Goal: Submit feedback/report problem: Submit feedback/report problem

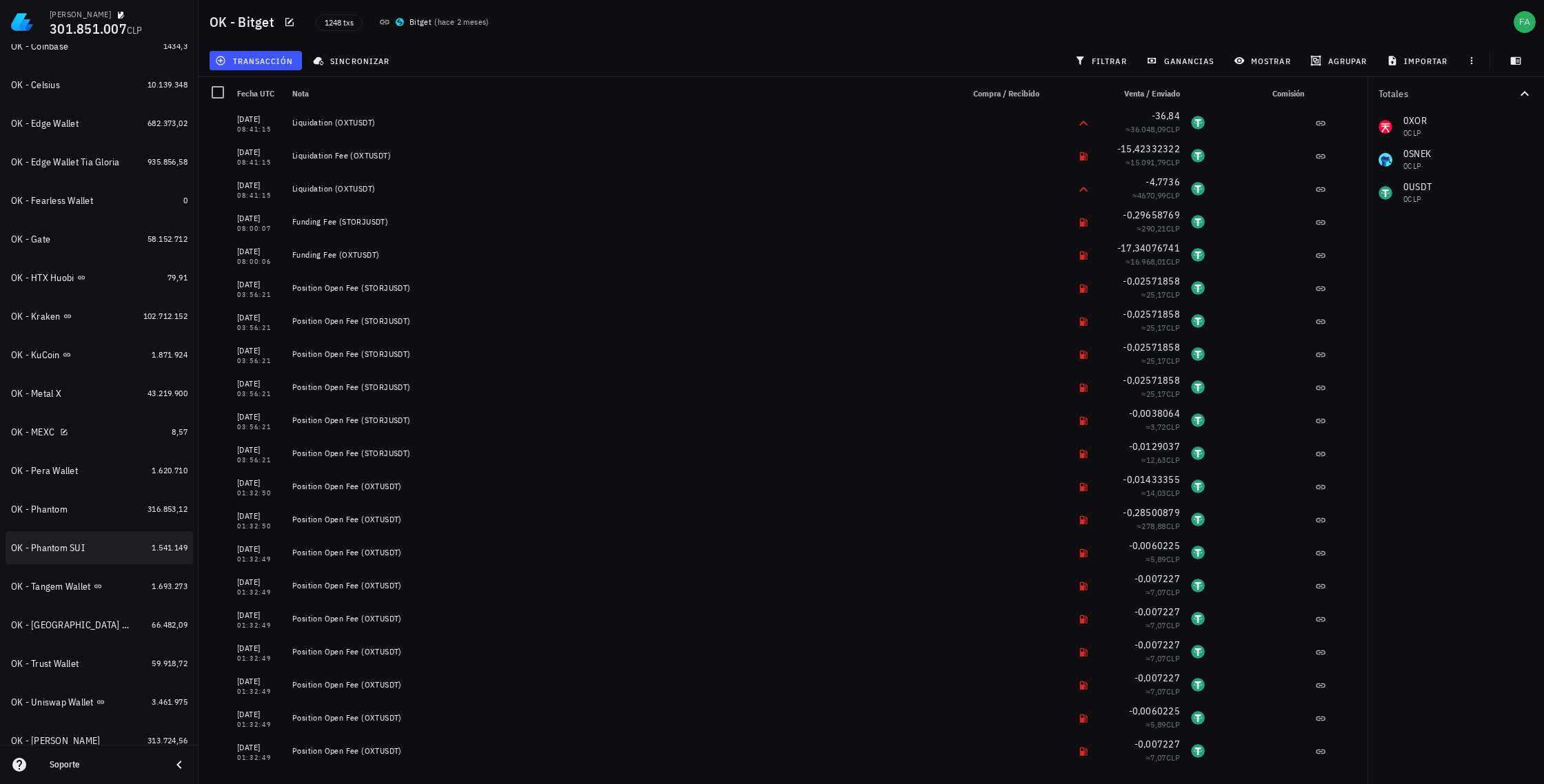
scroll to position [395, 0]
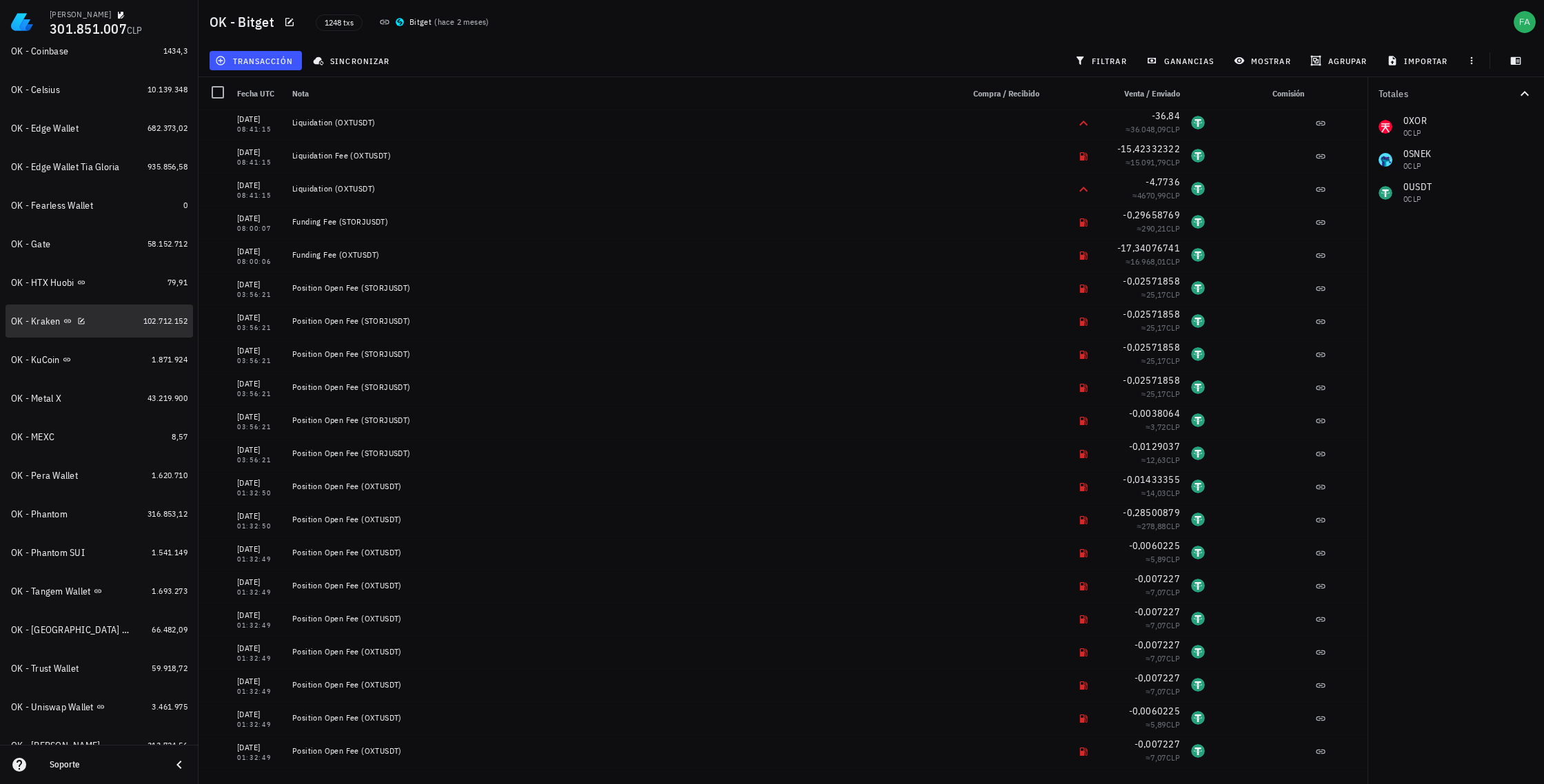
click at [35, 315] on div "OK - Kraken" at bounding box center [74, 321] width 127 height 13
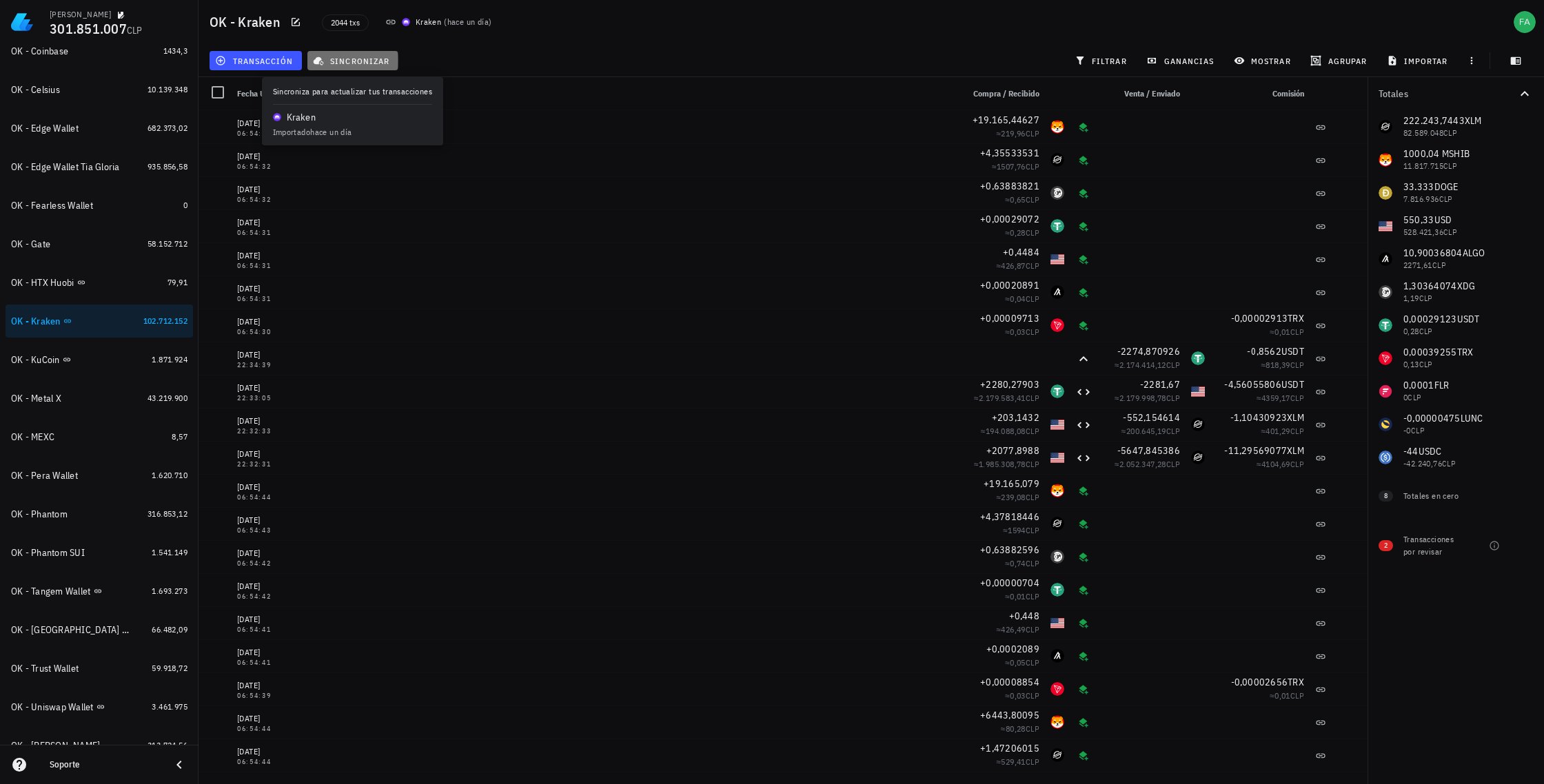
click at [356, 58] on span "sincronizar" at bounding box center [352, 61] width 73 height 11
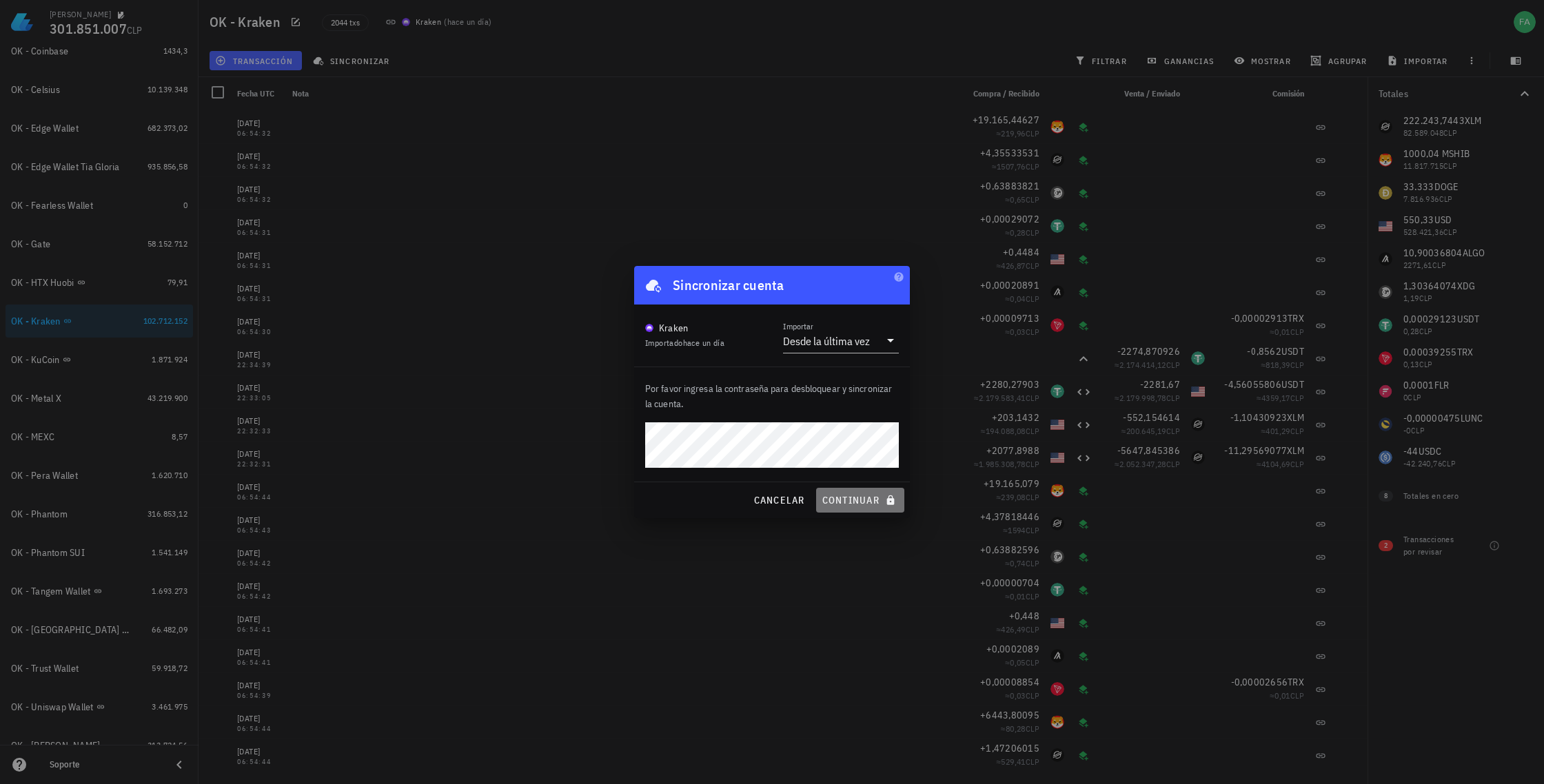
click at [860, 504] on span "continuar" at bounding box center [860, 500] width 77 height 13
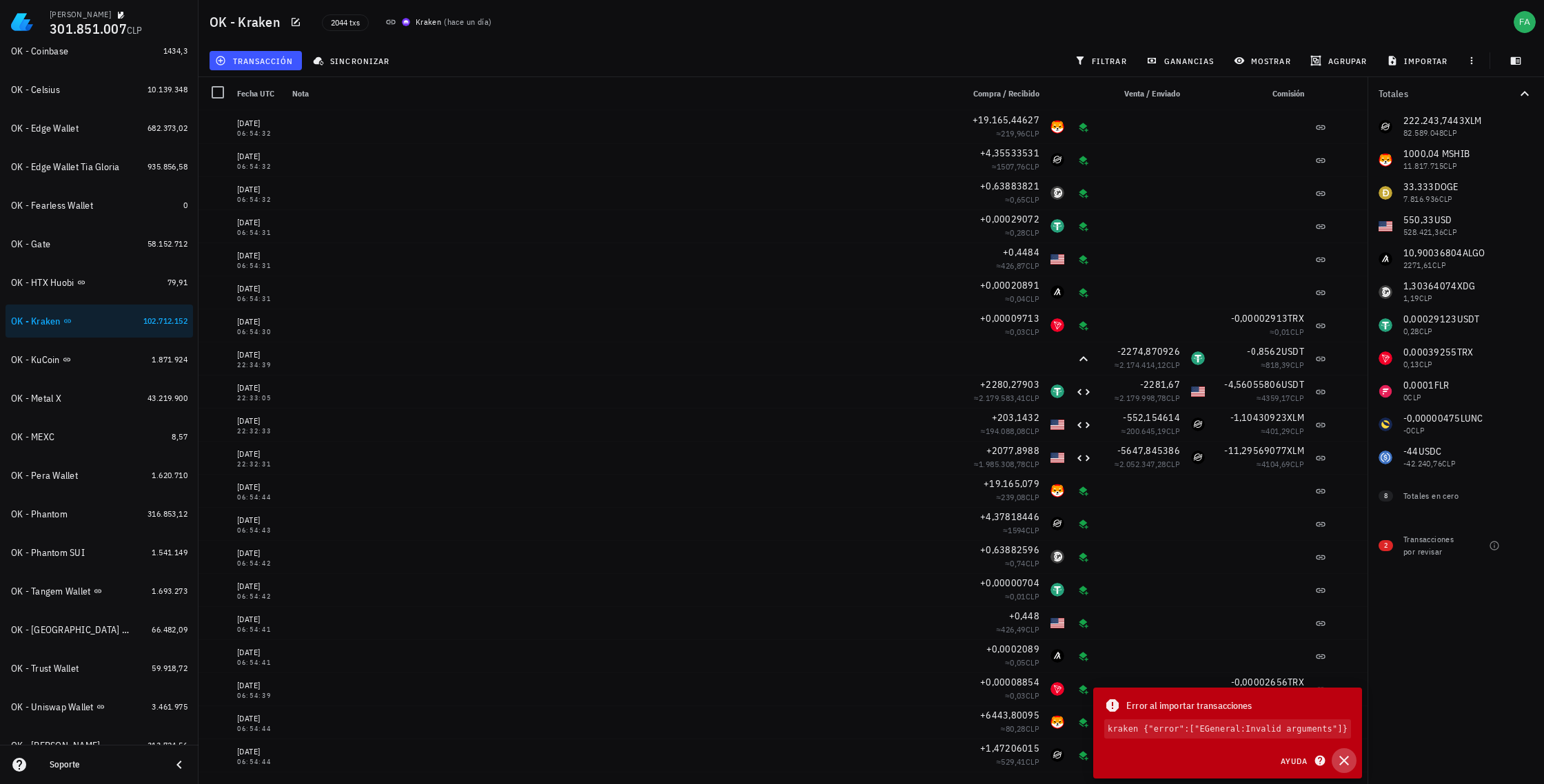
click at [1345, 760] on icon "button" at bounding box center [1344, 760] width 9 height 9
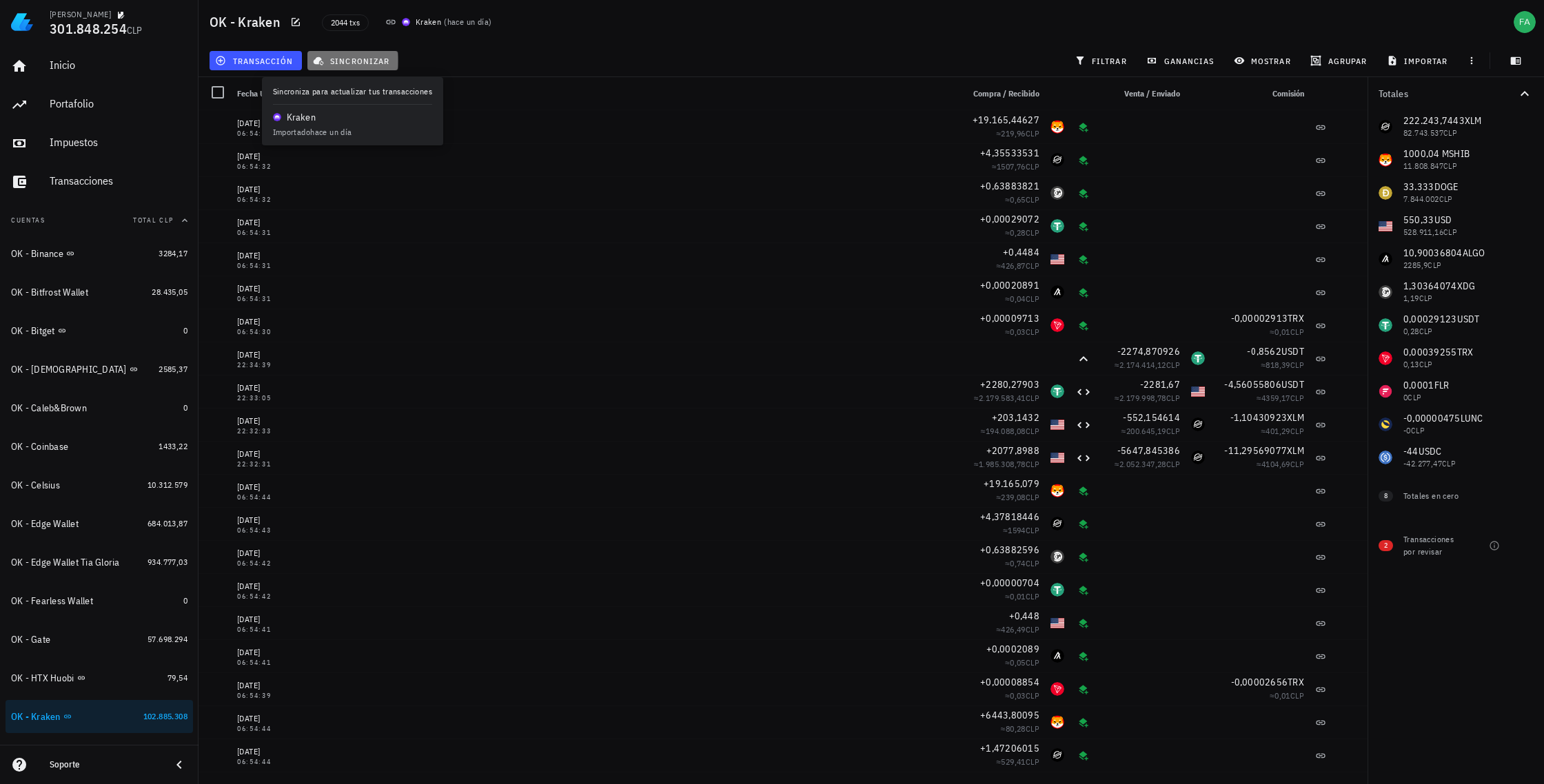
click at [345, 59] on span "sincronizar" at bounding box center [352, 61] width 73 height 11
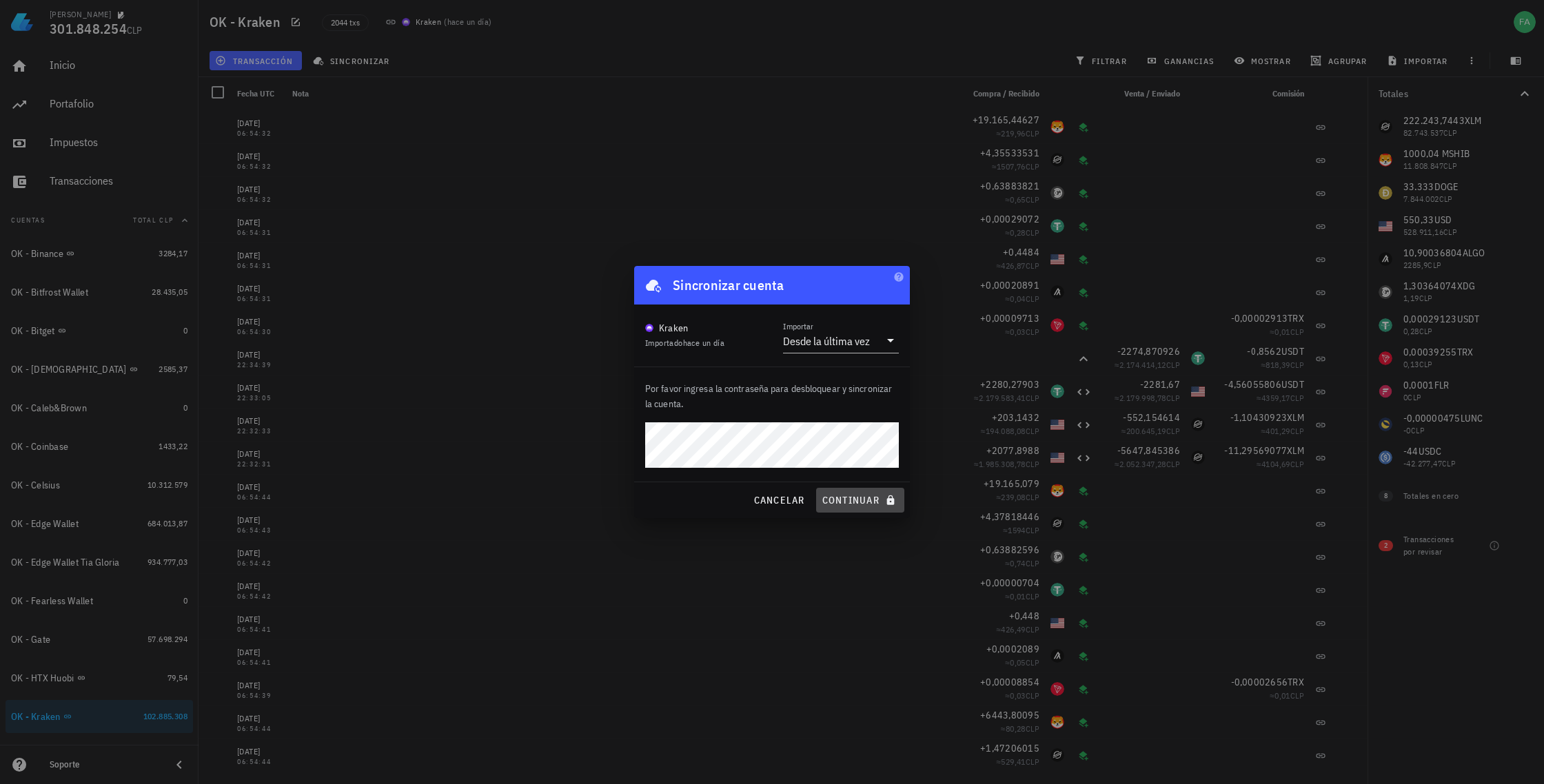
click at [847, 501] on span "continuar" at bounding box center [860, 500] width 77 height 13
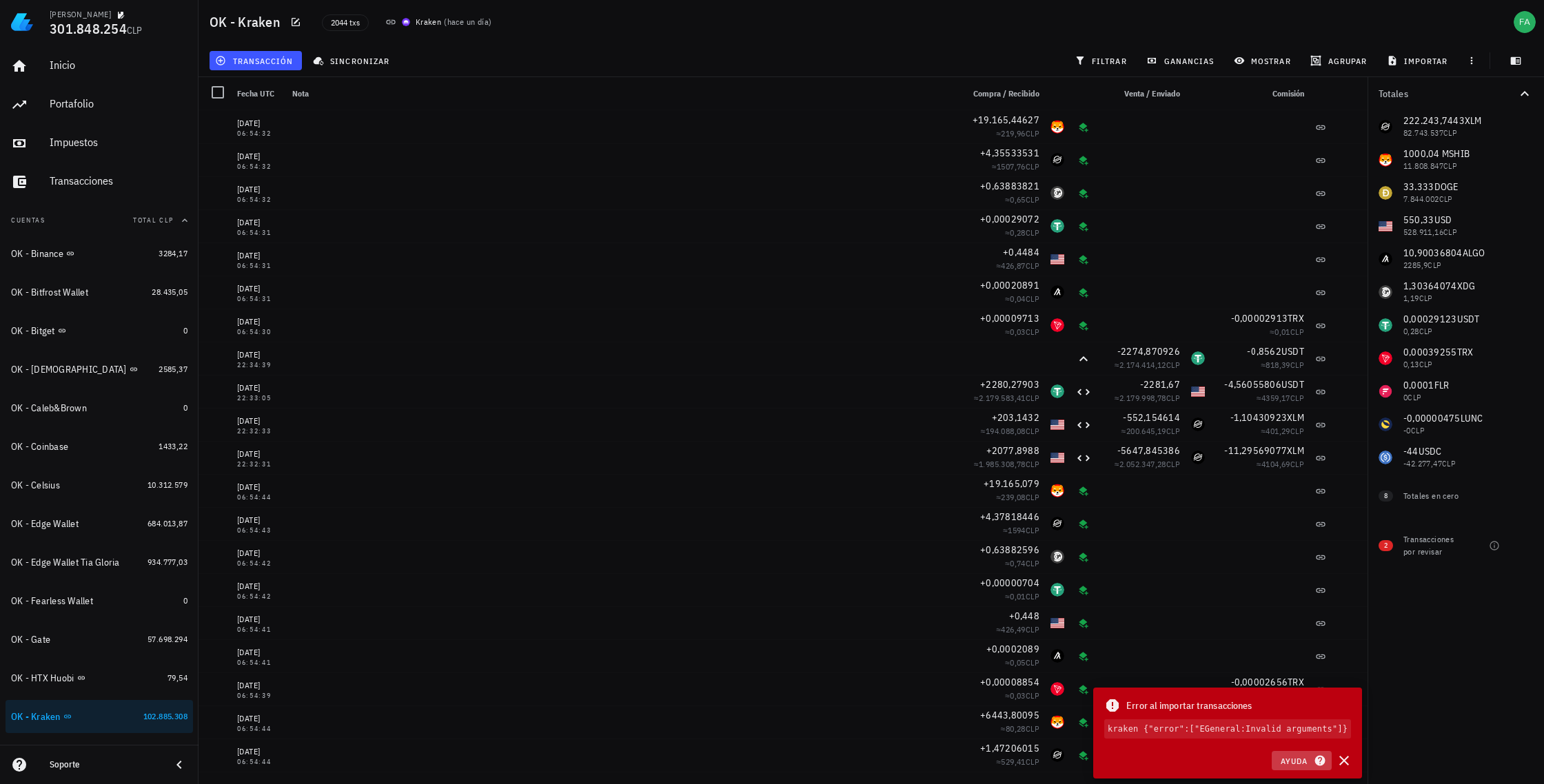
click at [1318, 760] on icon "button" at bounding box center [1319, 760] width 10 height 10
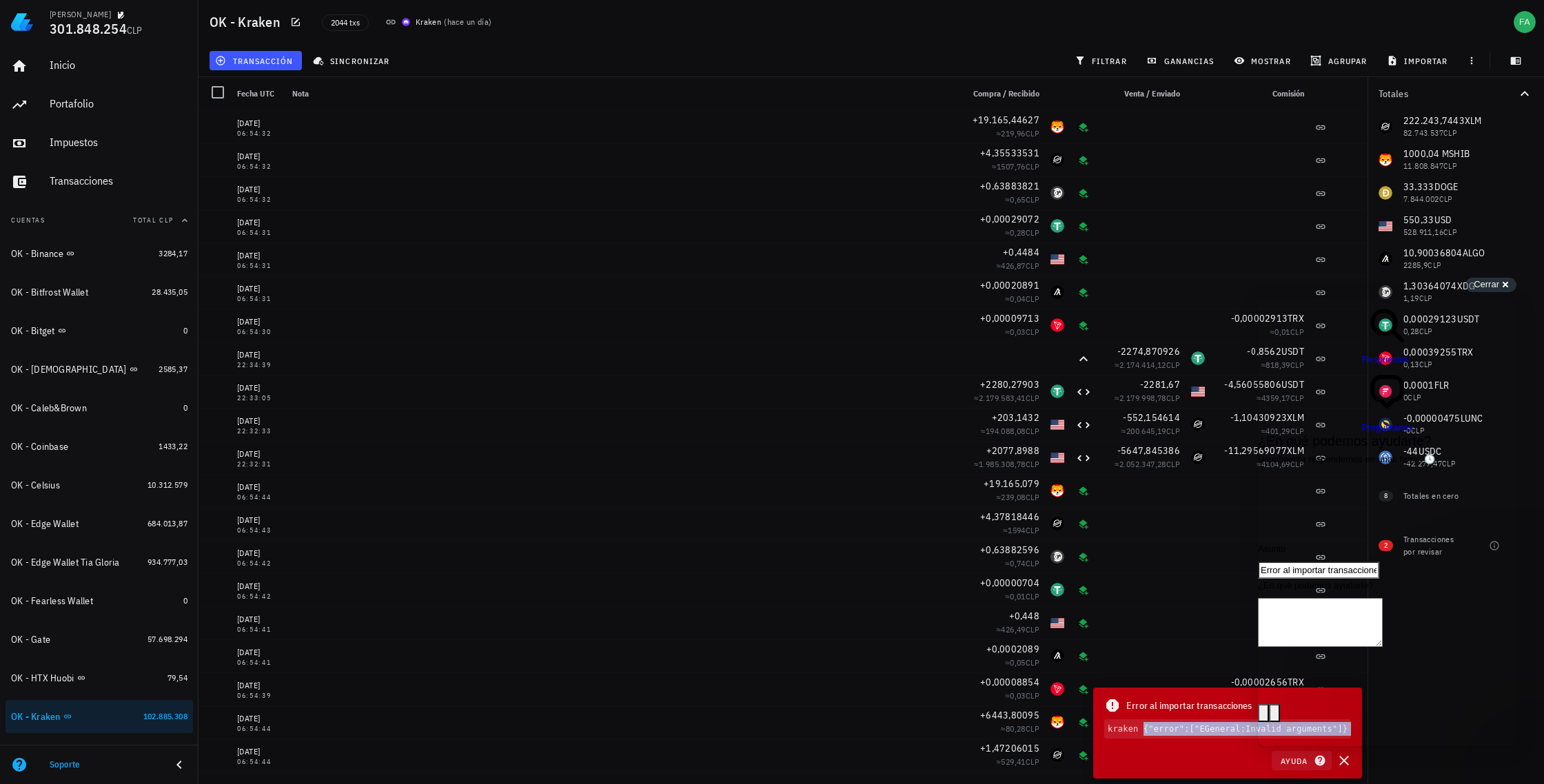
drag, startPoint x: 1105, startPoint y: 723, endPoint x: 1327, endPoint y: 752, distance: 223.9
click at [1327, 752] on div "Error al importar transacciones kraken {"error":["EGeneral:Invalid arguments"]}…" at bounding box center [1228, 733] width 269 height 91
click at [1219, 758] on div "Error al importar transacciones kraken {"error":["EGeneral:Invalid arguments"]}…" at bounding box center [1228, 733] width 269 height 91
click at [1180, 699] on span "Error al importar transacciones" at bounding box center [1188, 705] width 125 height 15
click at [1362, 361] on span "Go back" at bounding box center [1362, 366] width 0 height 10
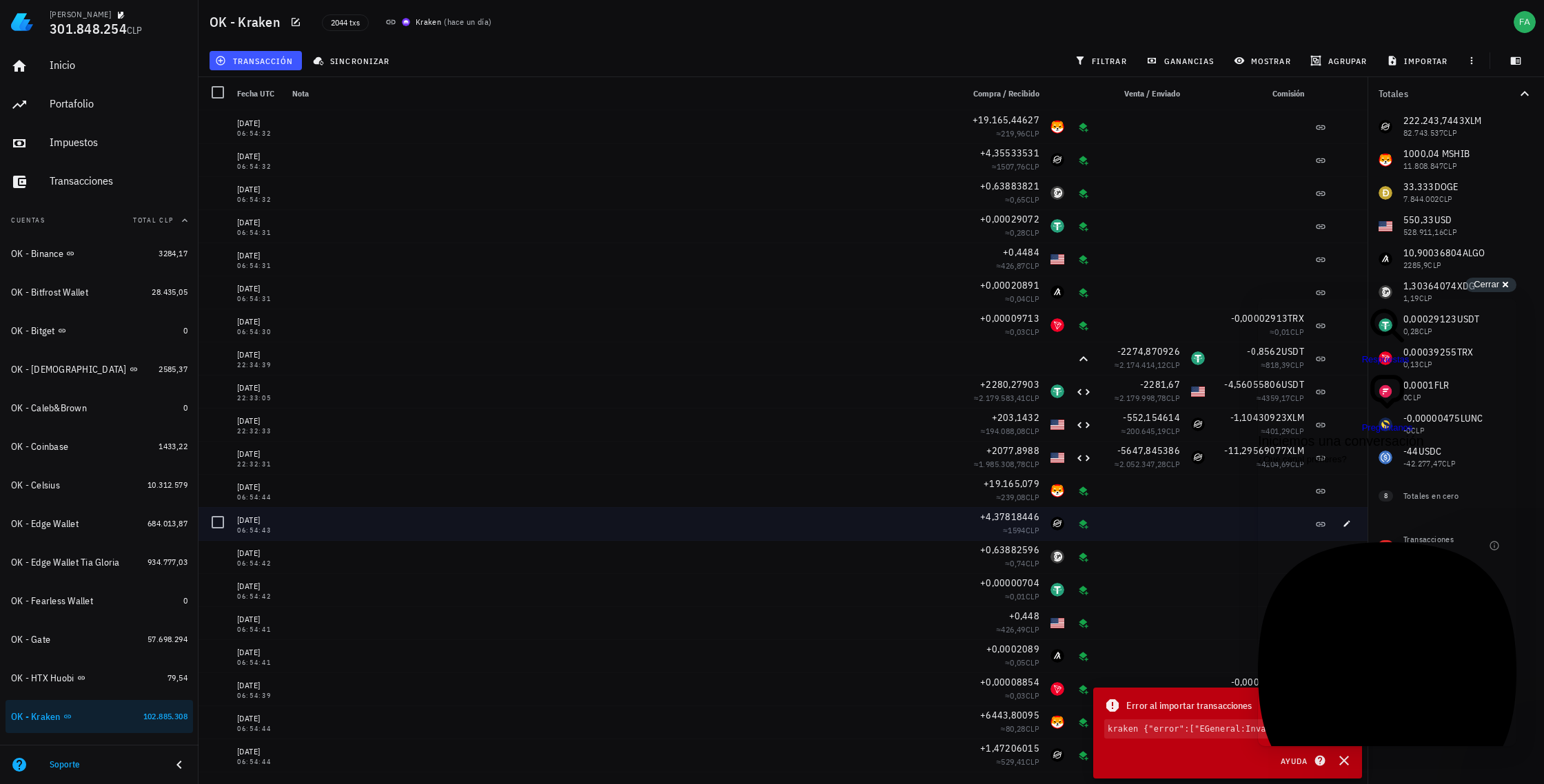
click at [1236, 533] on div at bounding box center [1260, 524] width 99 height 33
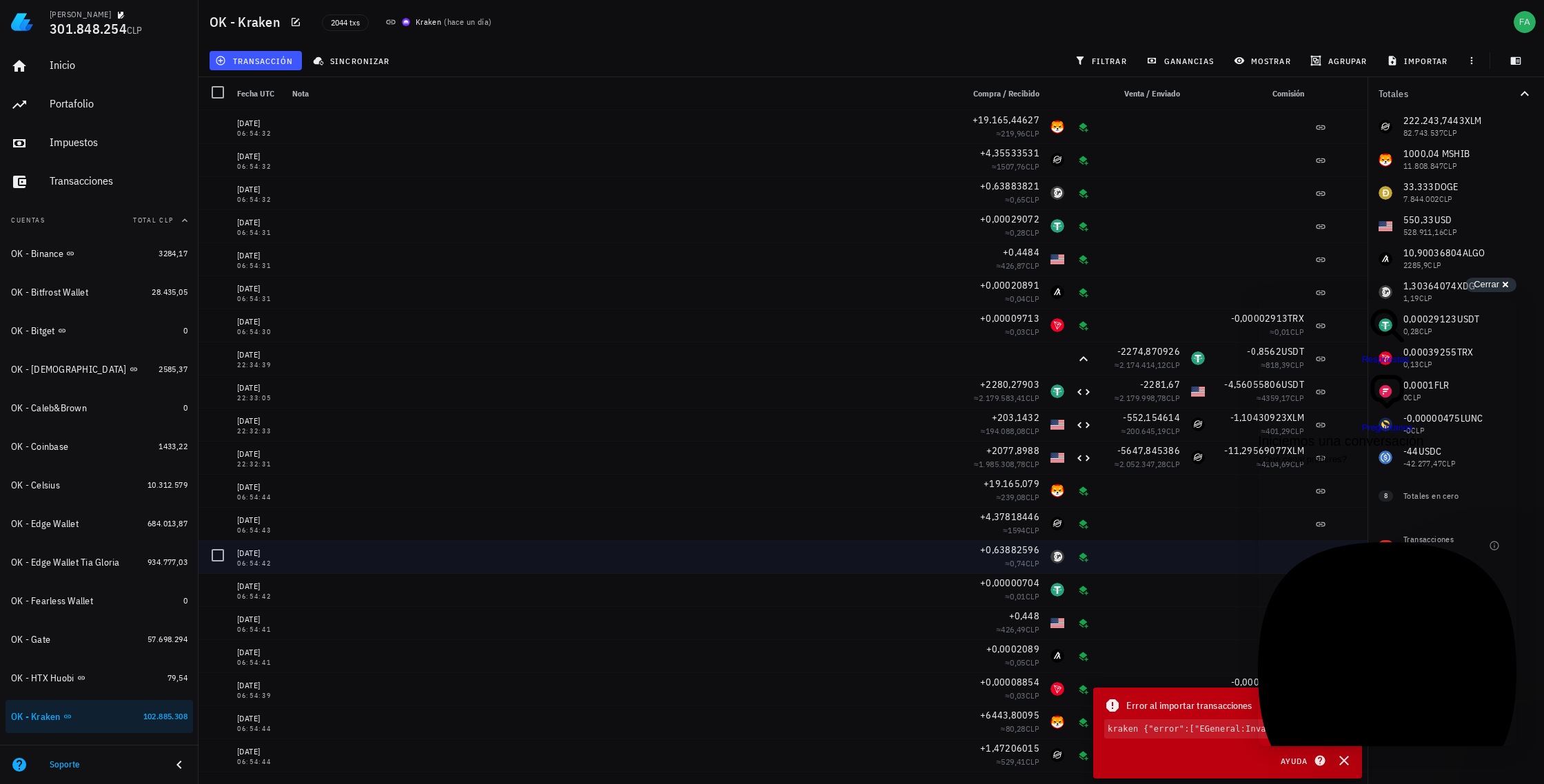
click at [1228, 551] on div at bounding box center [1260, 557] width 99 height 33
click at [1195, 575] on div at bounding box center [1198, 590] width 24 height 33
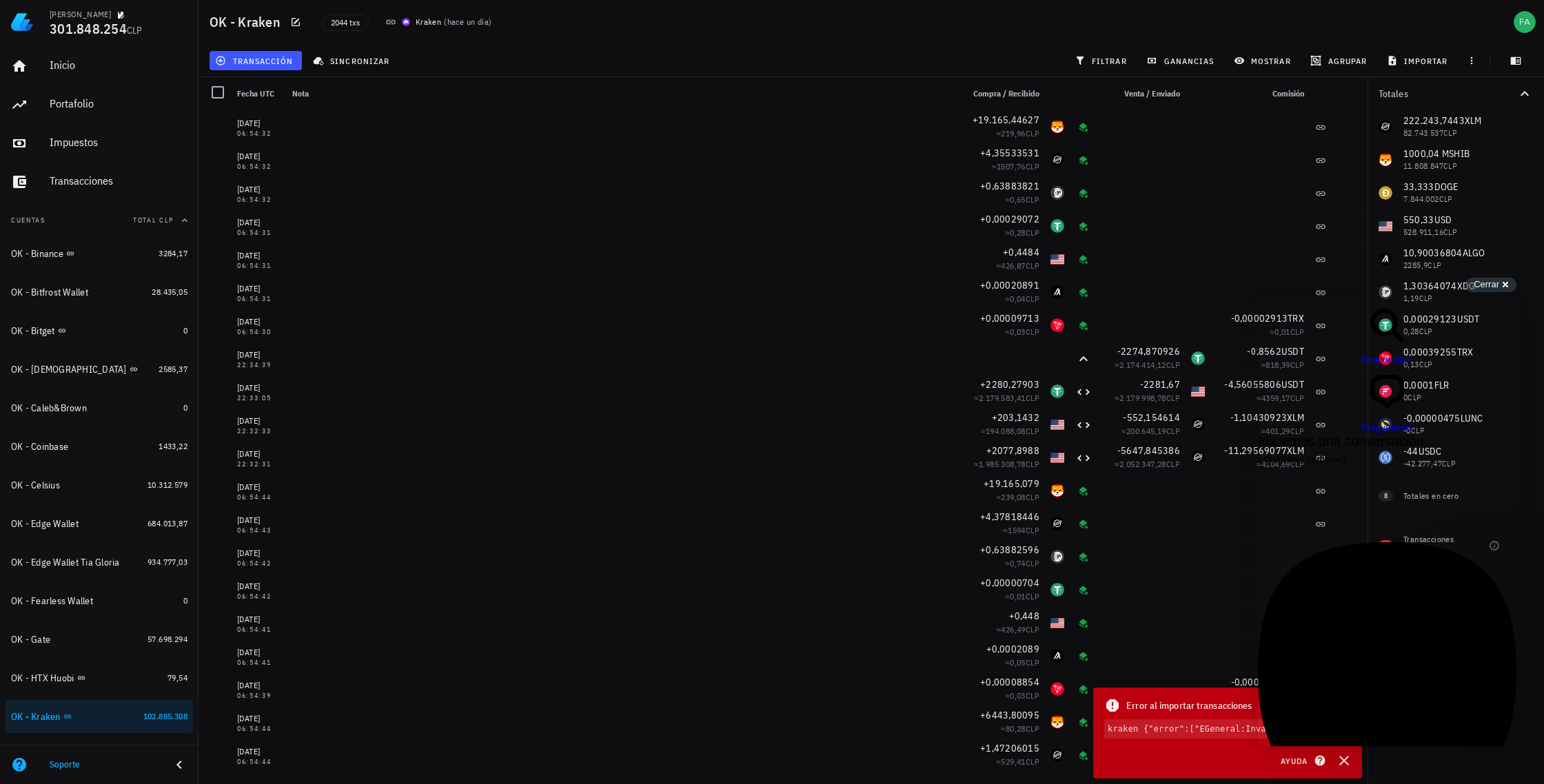
click at [1192, 729] on code "kraken {"error":["EGeneral:Invalid arguments"]}" at bounding box center [1228, 729] width 247 height 19
drag, startPoint x: 1120, startPoint y: 730, endPoint x: 1367, endPoint y: 754, distance: 248.2
click at [1369, 753] on div "francisco arancibia 301.848.254 CLP Inicio Portafolio Impuestos Transacciones C…" at bounding box center [772, 392] width 1544 height 784
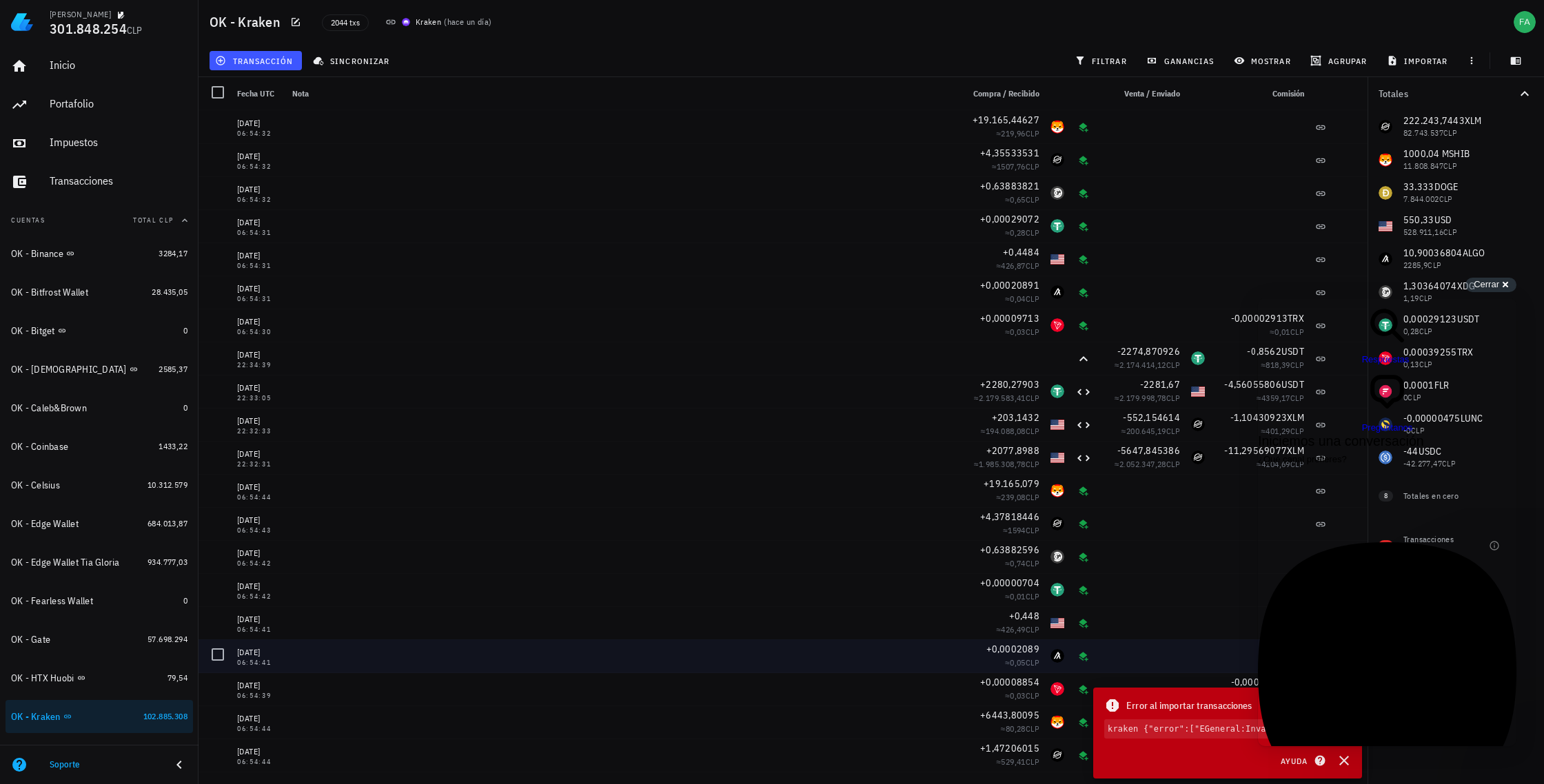
click at [1170, 633] on div at bounding box center [1142, 623] width 88 height 33
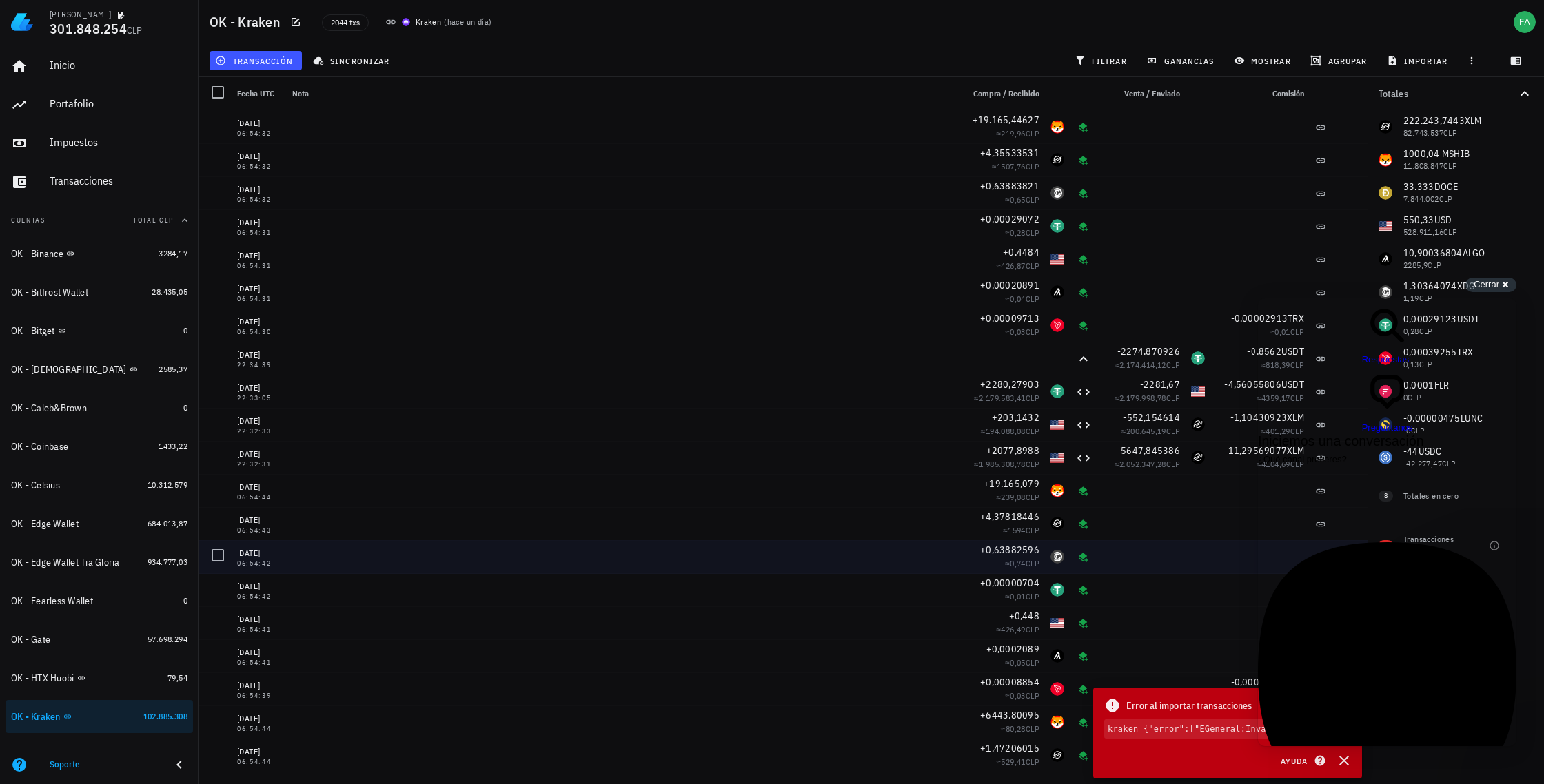
click at [1122, 550] on div at bounding box center [1142, 557] width 88 height 33
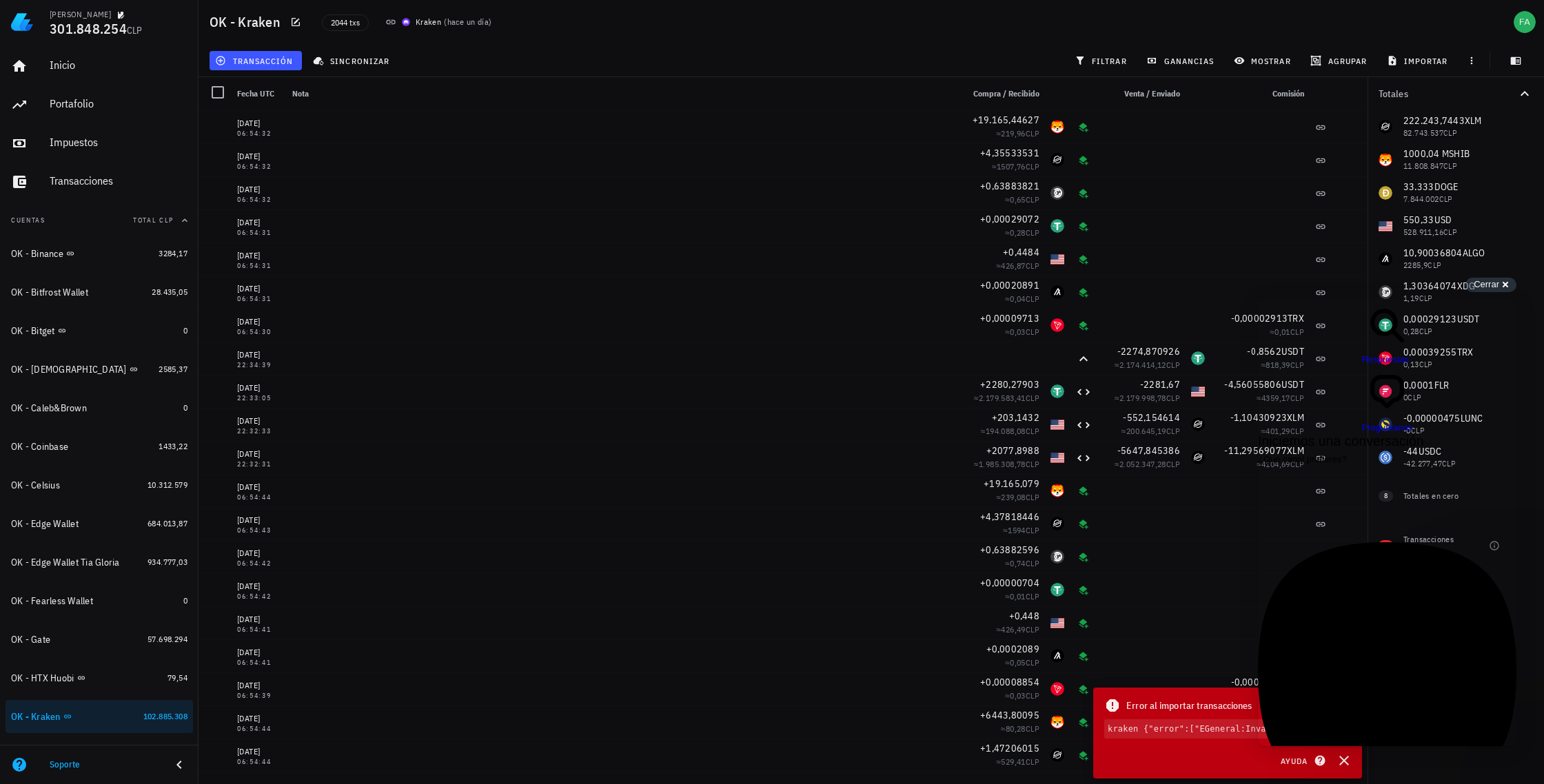
click at [1395, 608] on div "Email Usualmente respondemos en unas horas 🕓 Conversaciones anteriores" at bounding box center [1387, 704] width 259 height 323
click at [1499, 318] on div "search-medium Respuestas chat-square Preguntanos" at bounding box center [1387, 366] width 259 height 136
click at [1507, 286] on div "Cerrar cross-small" at bounding box center [1490, 285] width 51 height 14
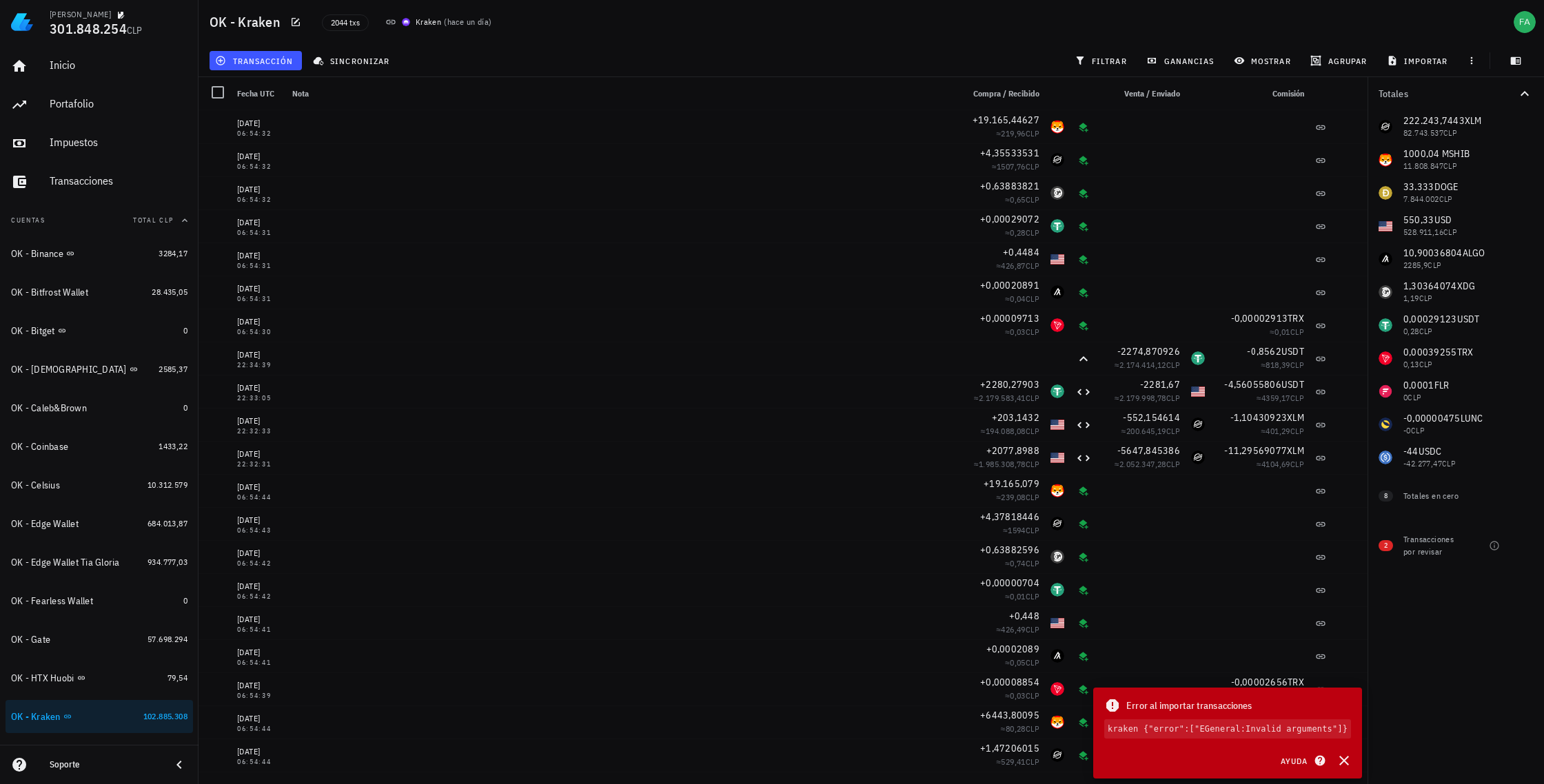
drag, startPoint x: 1103, startPoint y: 695, endPoint x: 1344, endPoint y: 743, distance: 245.7
click at [1350, 745] on div "Error al importar transacciones kraken {"error":["EGeneral:Invalid arguments"]}" at bounding box center [1228, 718] width 269 height 61
copy div "Error al importar transacciones kraken {"error":["EGeneral:Invalid arguments"]}"
click at [1318, 760] on icon "button" at bounding box center [1319, 760] width 10 height 10
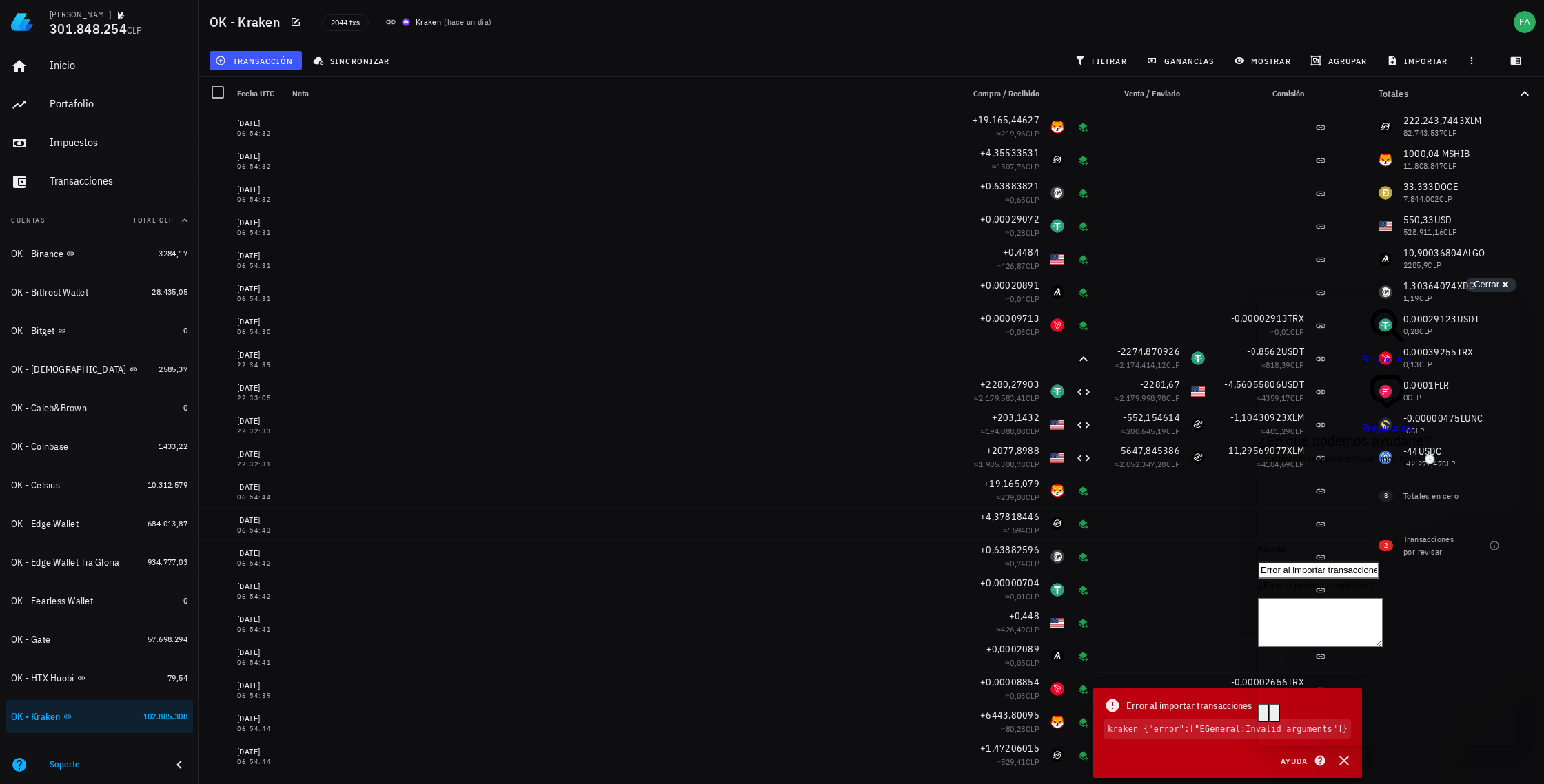
click at [1308, 598] on textarea "¿En qué podemos ayudarte?" at bounding box center [1320, 622] width 125 height 49
click at [1307, 598] on textarea "Holoa Rodrigo" at bounding box center [1320, 622] width 125 height 49
click at [1354, 598] on textarea "Hola Rodrigo" at bounding box center [1320, 622] width 125 height 49
paste textarea "Error al importar transacciones kraken {"error":["EGeneral:Invalid arguments"]}"
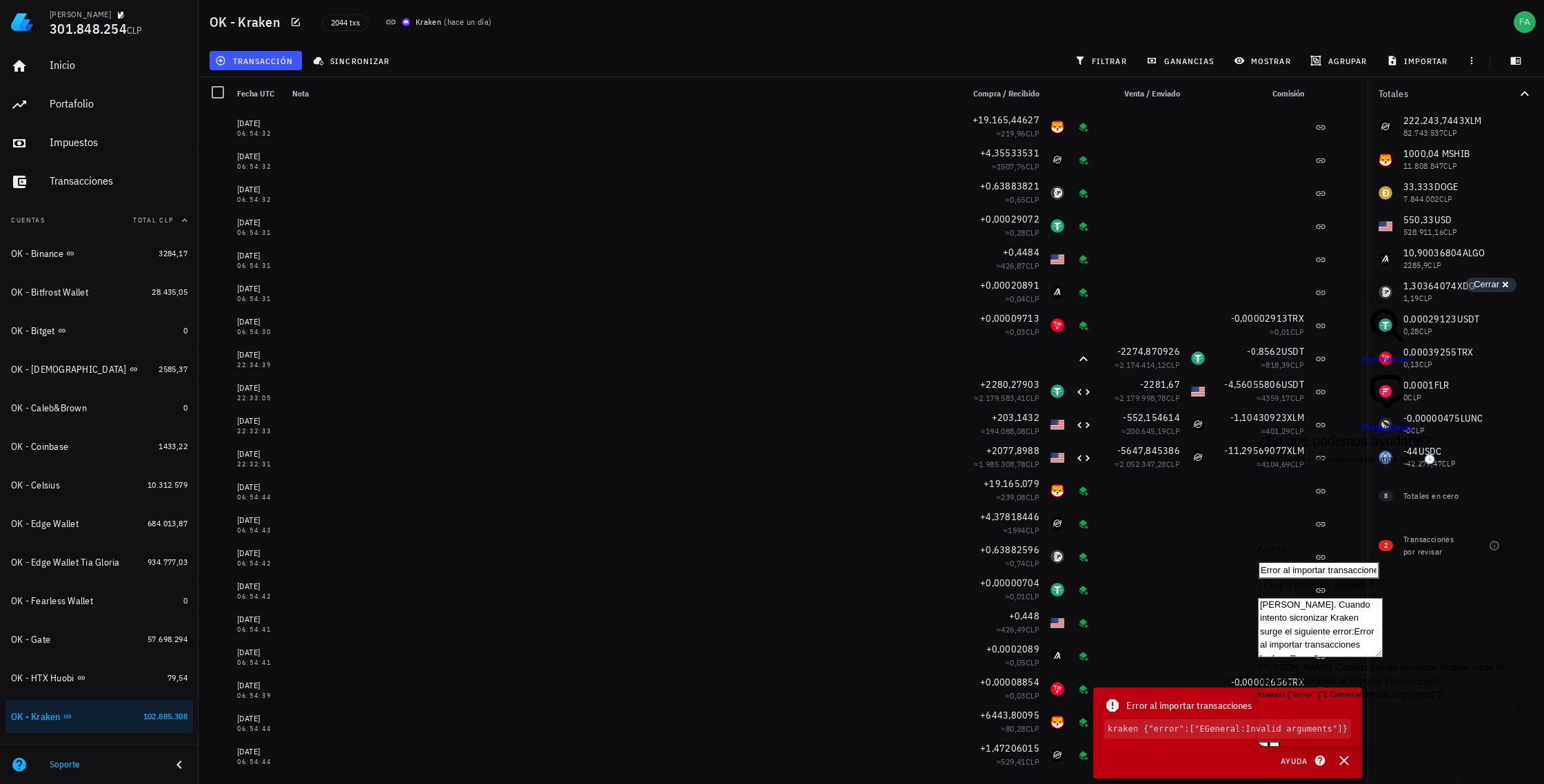
click at [1382, 598] on textarea "Hola Rodrigo. Cuando intento sicronizar Kraken surge el siguiente error:Error a…" at bounding box center [1320, 627] width 125 height 59
click at [1382, 598] on textarea "Hola Rodrigo. Cuando intento sicronizar Kraken surge el siguiente error: Error …" at bounding box center [1320, 633] width 125 height 69
type textarea "Hola Rodrigo. Cuando intento sicronizar Kraken surge el siguiente error: Error …"
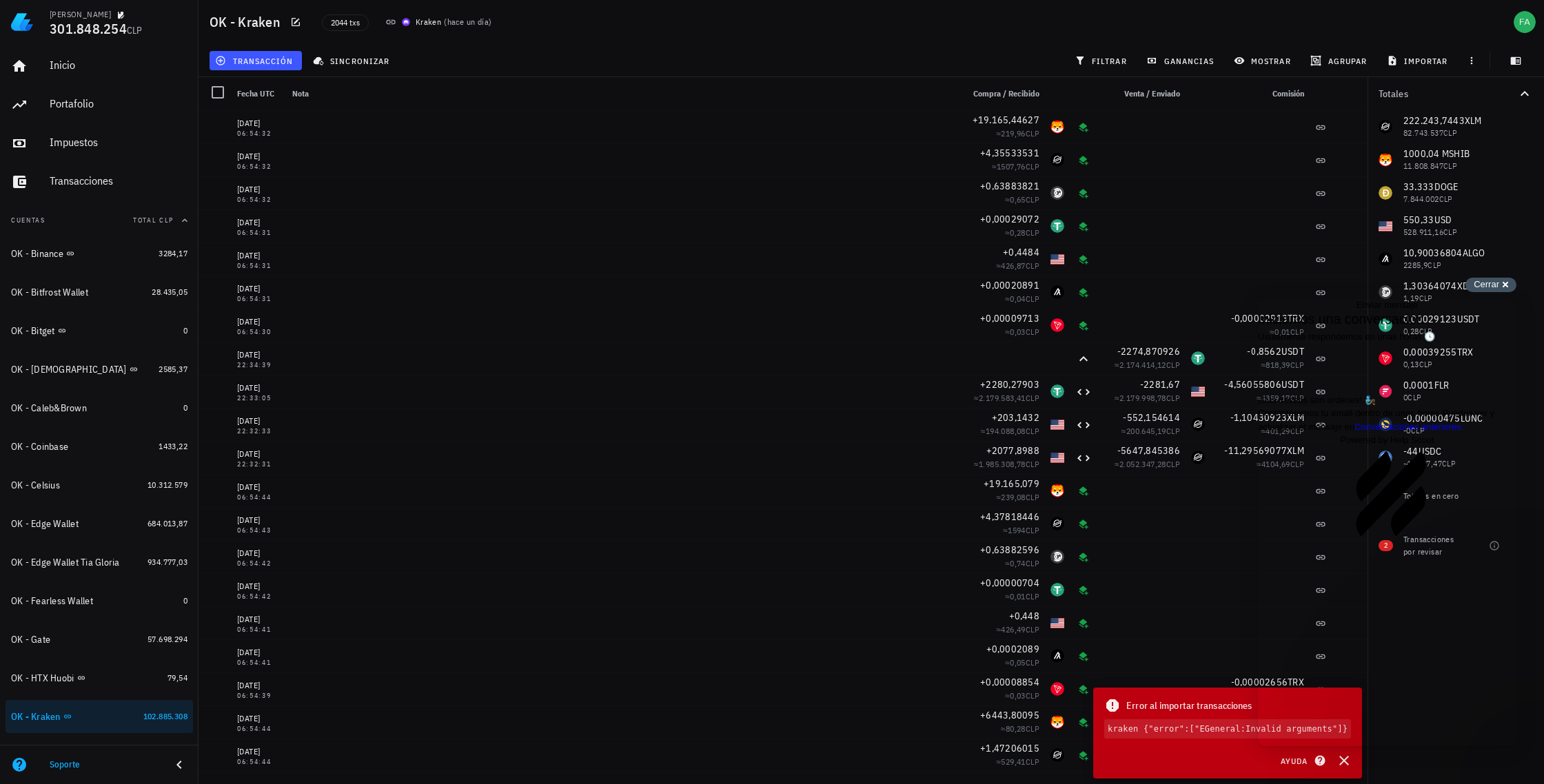
click at [1498, 282] on span "Cerrar" at bounding box center [1486, 284] width 25 height 10
